Goal: Transaction & Acquisition: Purchase product/service

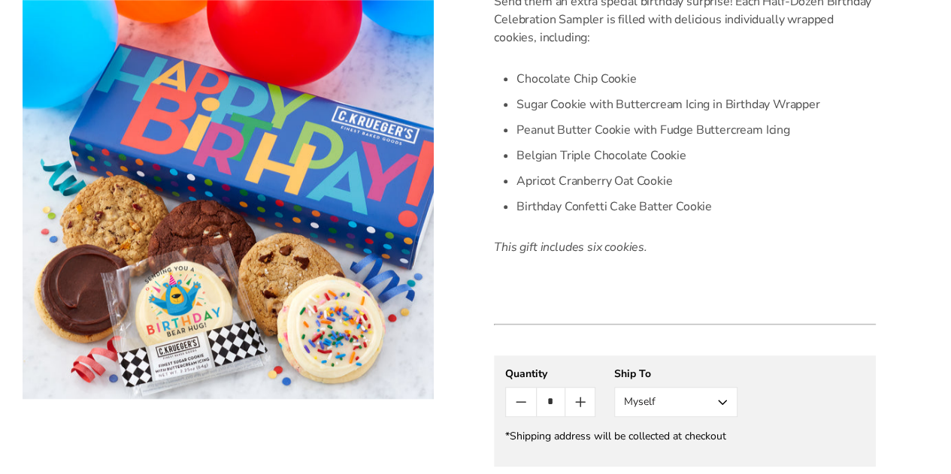
scroll to position [676, 0]
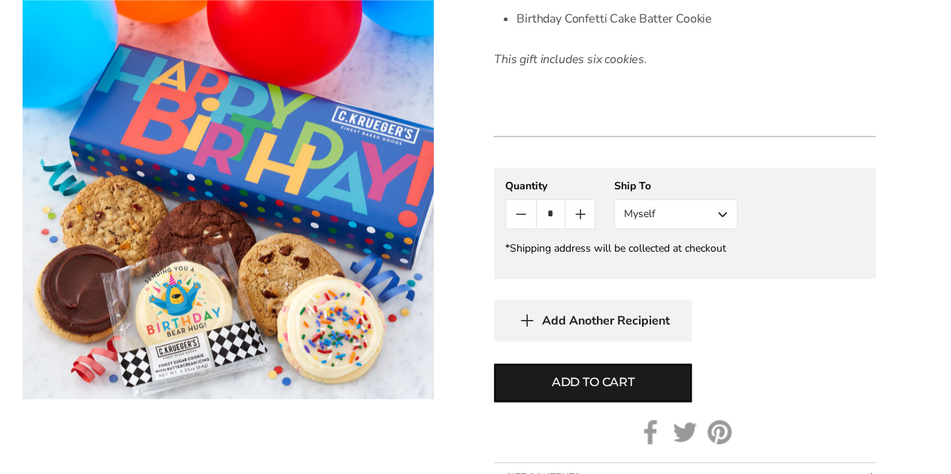
click at [716, 216] on button "Myself" at bounding box center [675, 214] width 123 height 30
click at [685, 276] on button "Other Recipient" at bounding box center [676, 269] width 122 height 27
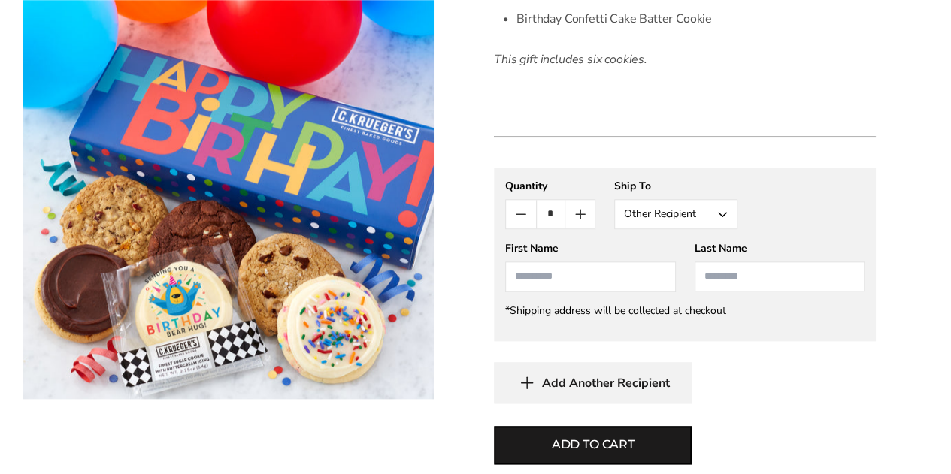
click at [573, 270] on input "First Name" at bounding box center [590, 277] width 170 height 30
type input "*********"
click at [773, 274] on input "Last Name" at bounding box center [779, 277] width 170 height 30
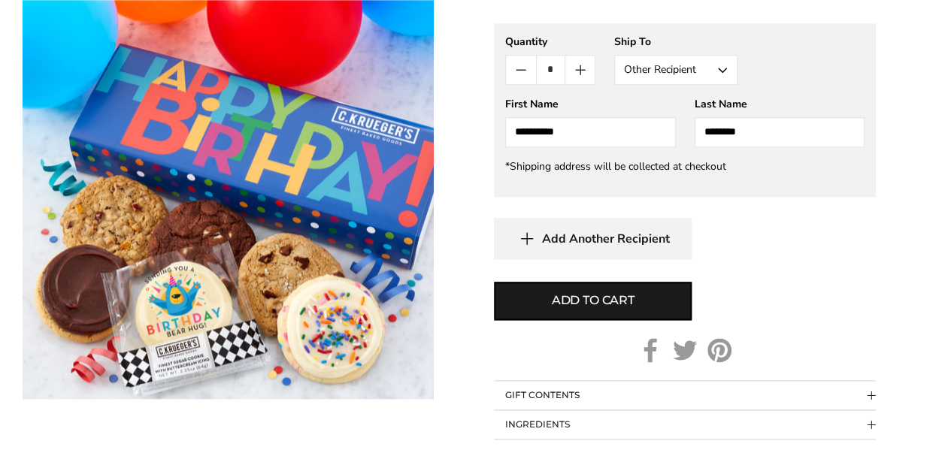
scroll to position [827, 0]
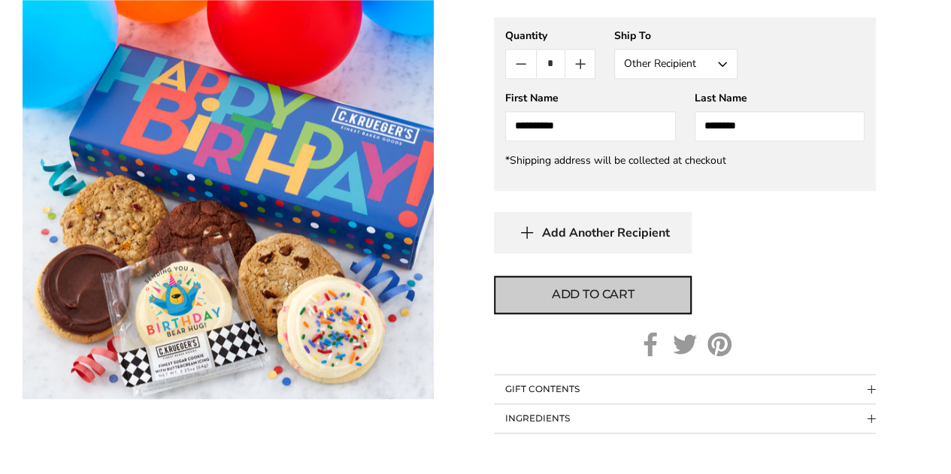
type input "********"
click at [560, 287] on span "Add to cart" at bounding box center [593, 295] width 83 height 18
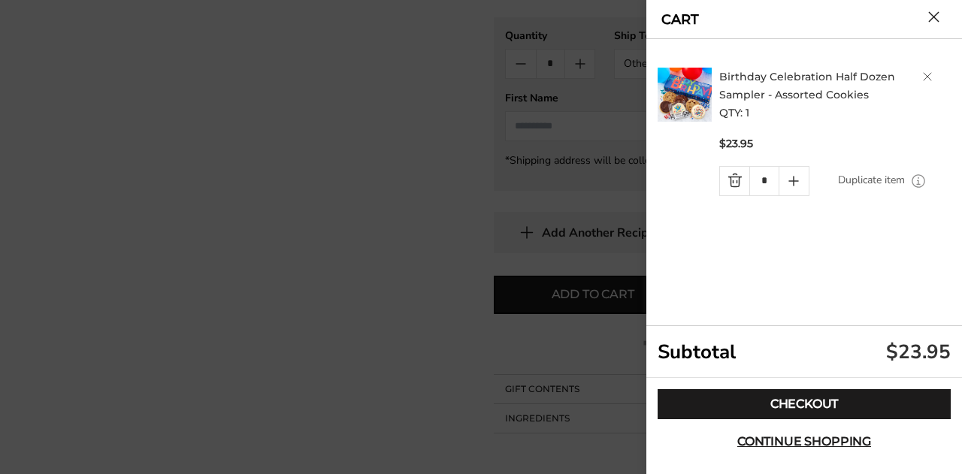
click at [308, 284] on div at bounding box center [481, 237] width 962 height 474
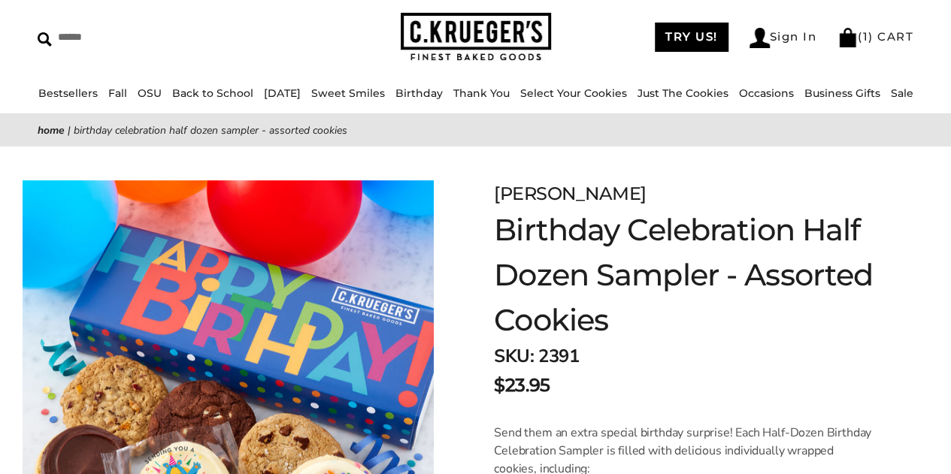
scroll to position [0, 0]
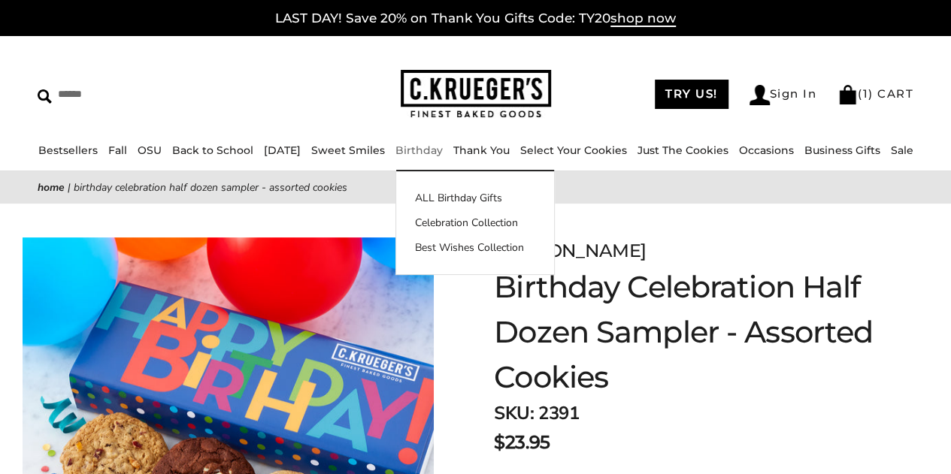
click at [430, 147] on link "Birthday" at bounding box center [418, 151] width 47 height 14
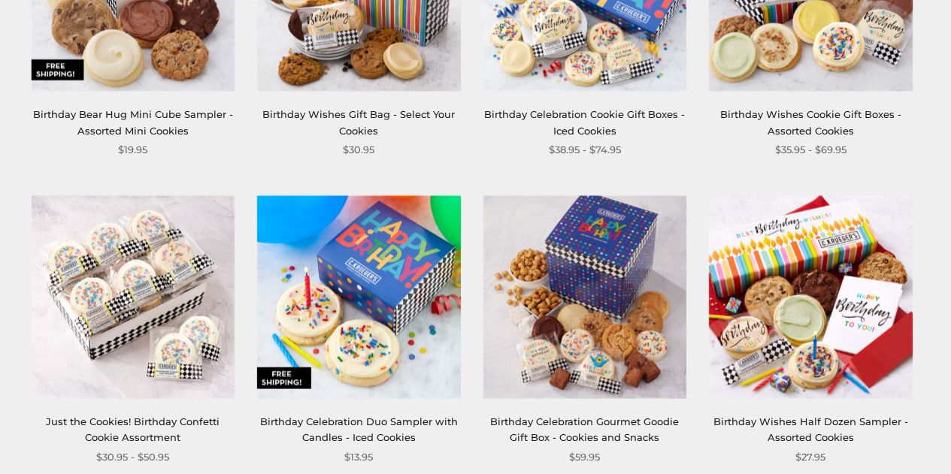
scroll to position [1804, 0]
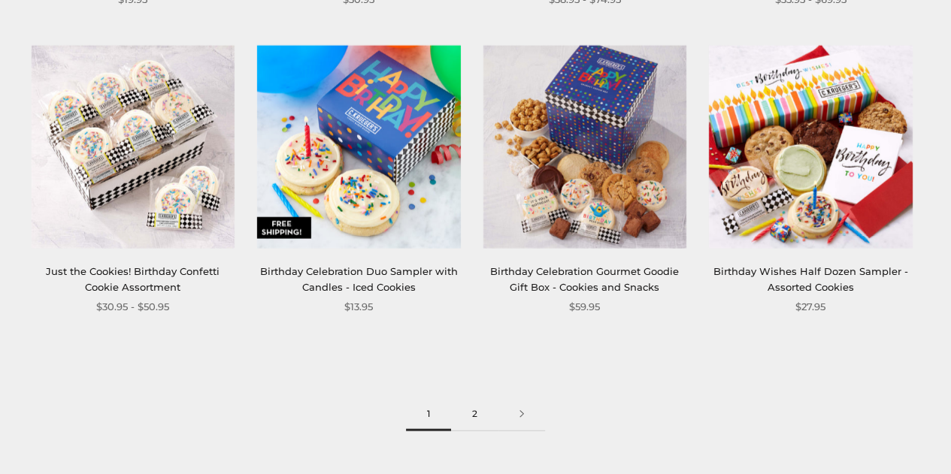
click at [482, 416] on link "2" at bounding box center [474, 415] width 47 height 34
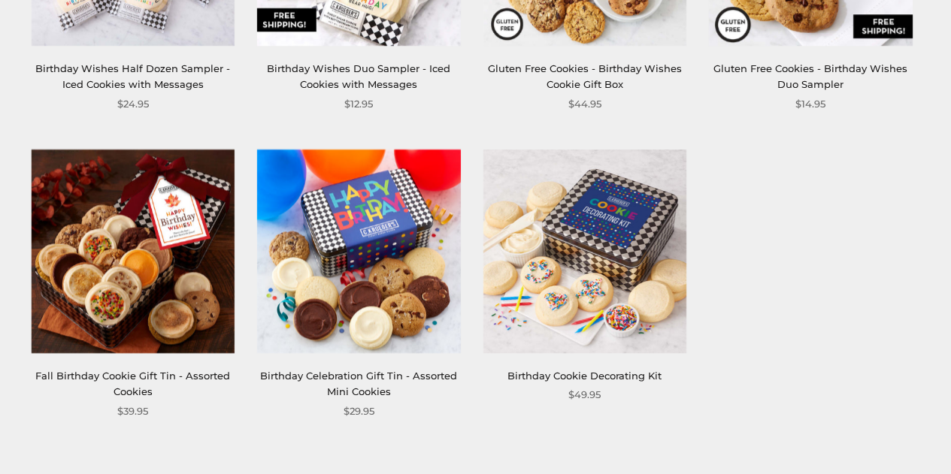
scroll to position [827, 0]
